Goal: Information Seeking & Learning: Learn about a topic

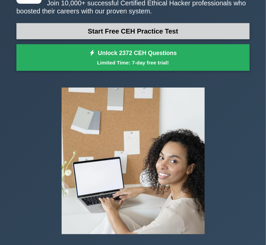
click at [117, 37] on link "Start Free CEH Practice Test" at bounding box center [132, 31] width 233 height 16
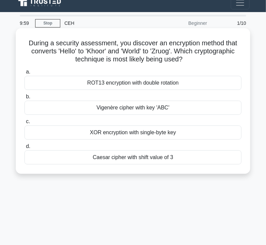
scroll to position [7, 0]
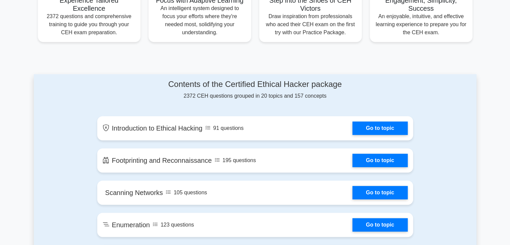
scroll to position [282, 0]
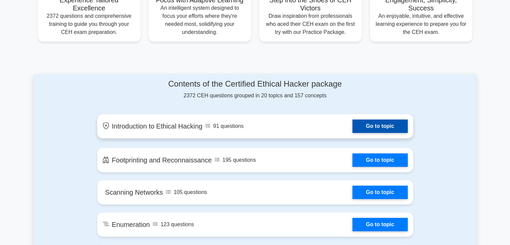
click at [362, 123] on link "Go to topic" at bounding box center [379, 125] width 55 height 13
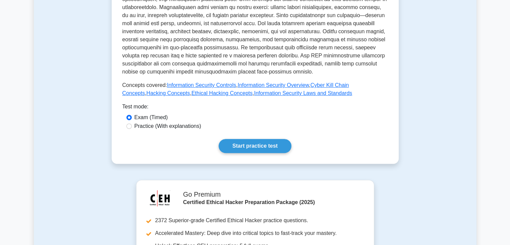
scroll to position [254, 0]
